Goal: Navigation & Orientation: Find specific page/section

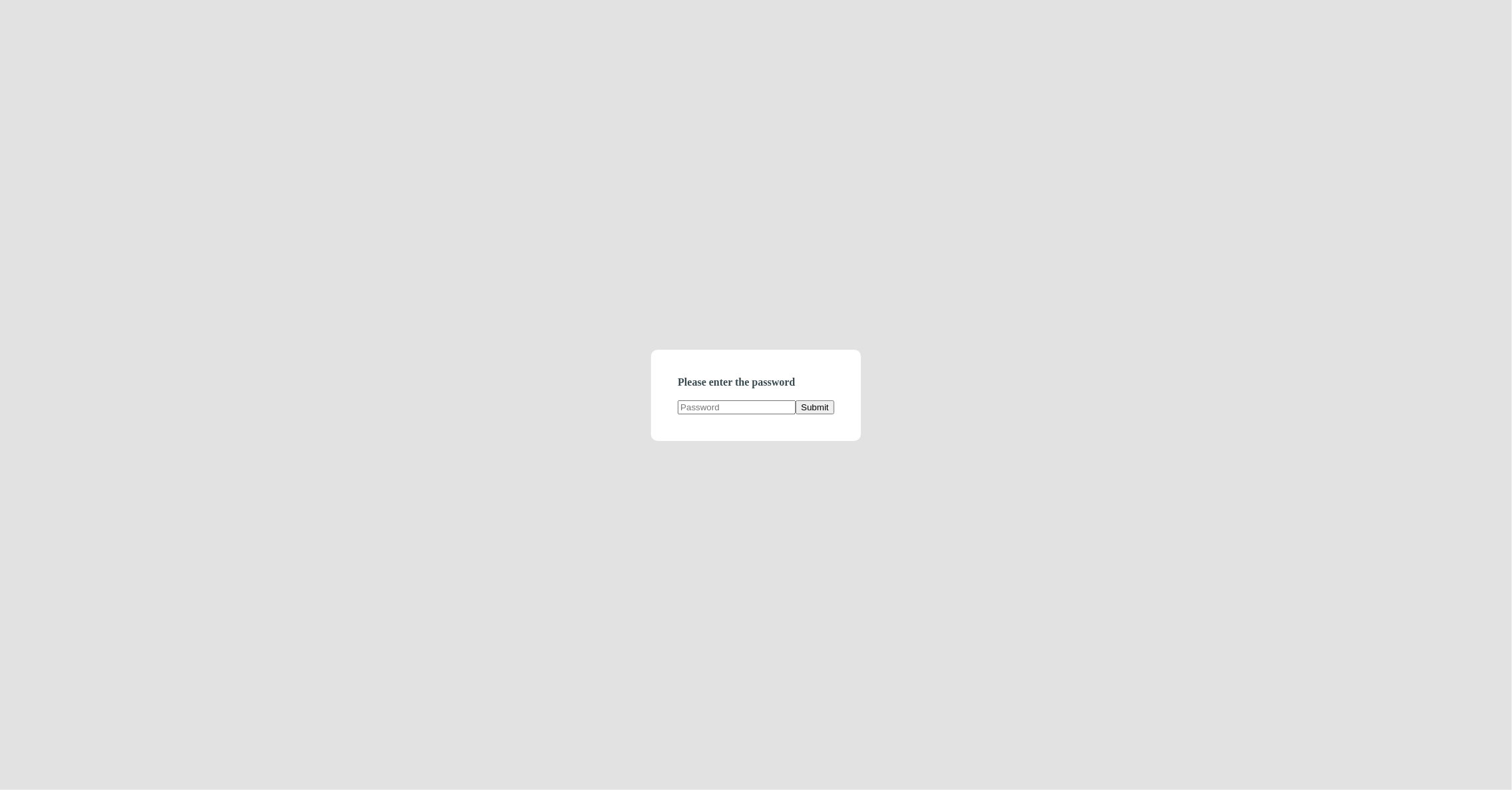
click at [682, 415] on form "Please enter the password Submit" at bounding box center [755, 395] width 210 height 91
click at [701, 413] on input "text" at bounding box center [736, 407] width 118 height 14
type input "e"
type input "demodirectory"
click button "Submit" at bounding box center [815, 407] width 38 height 14
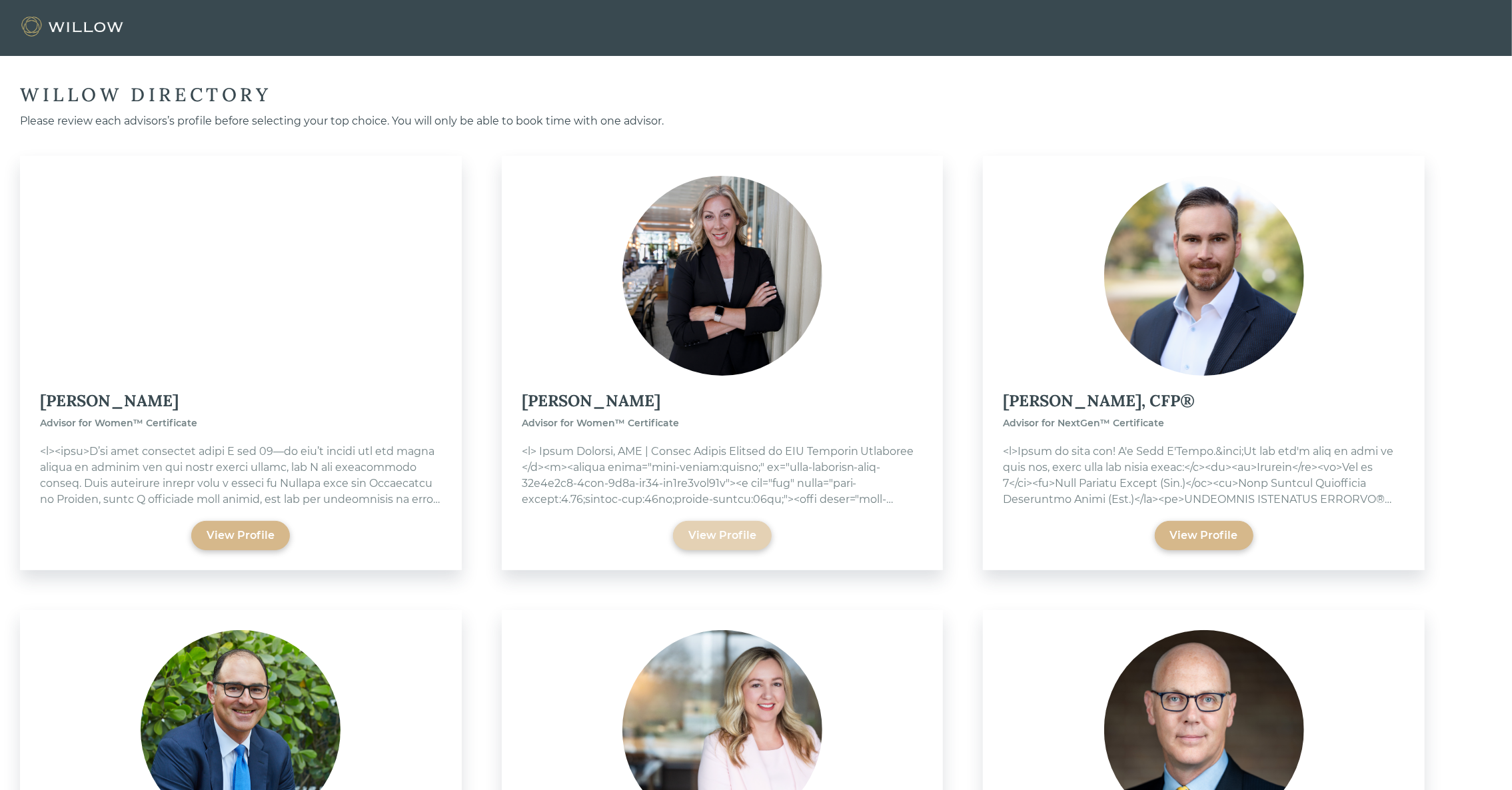
click at [721, 533] on div "View Profile" at bounding box center [722, 536] width 68 height 16
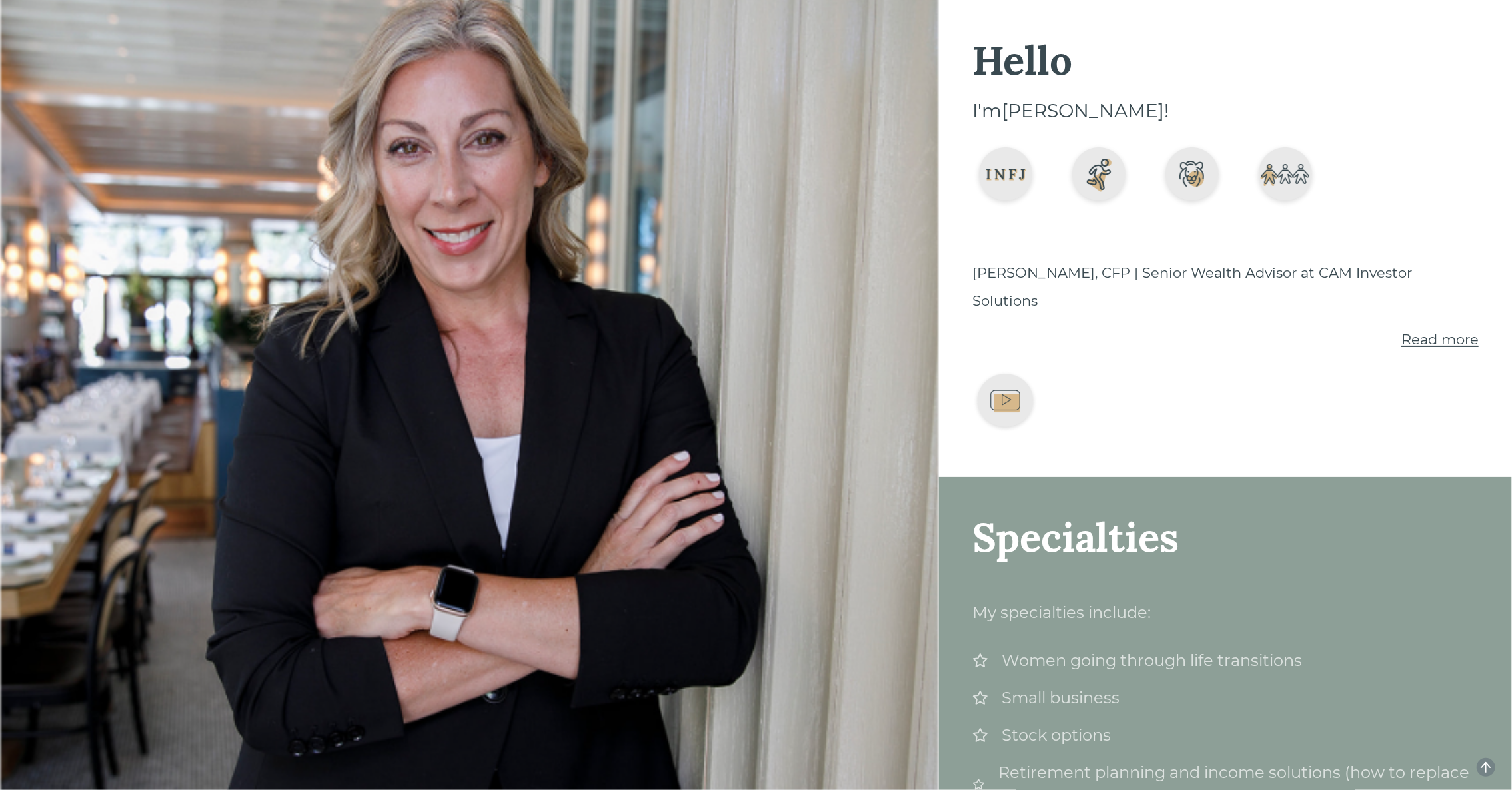
click at [1444, 331] on span "Read more" at bounding box center [1439, 339] width 77 height 17
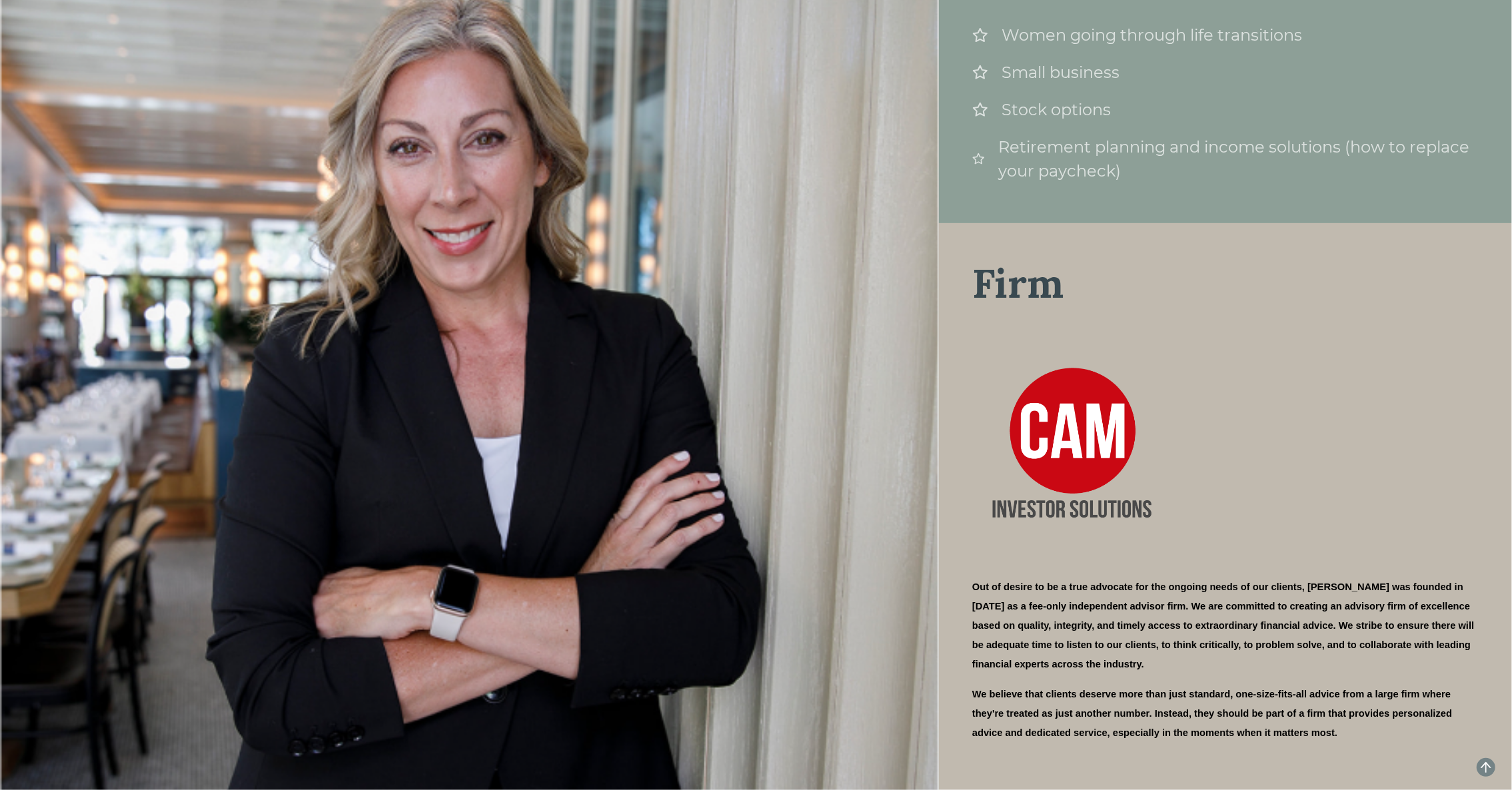
scroll to position [859, 0]
